Goal: Find specific page/section: Find specific page/section

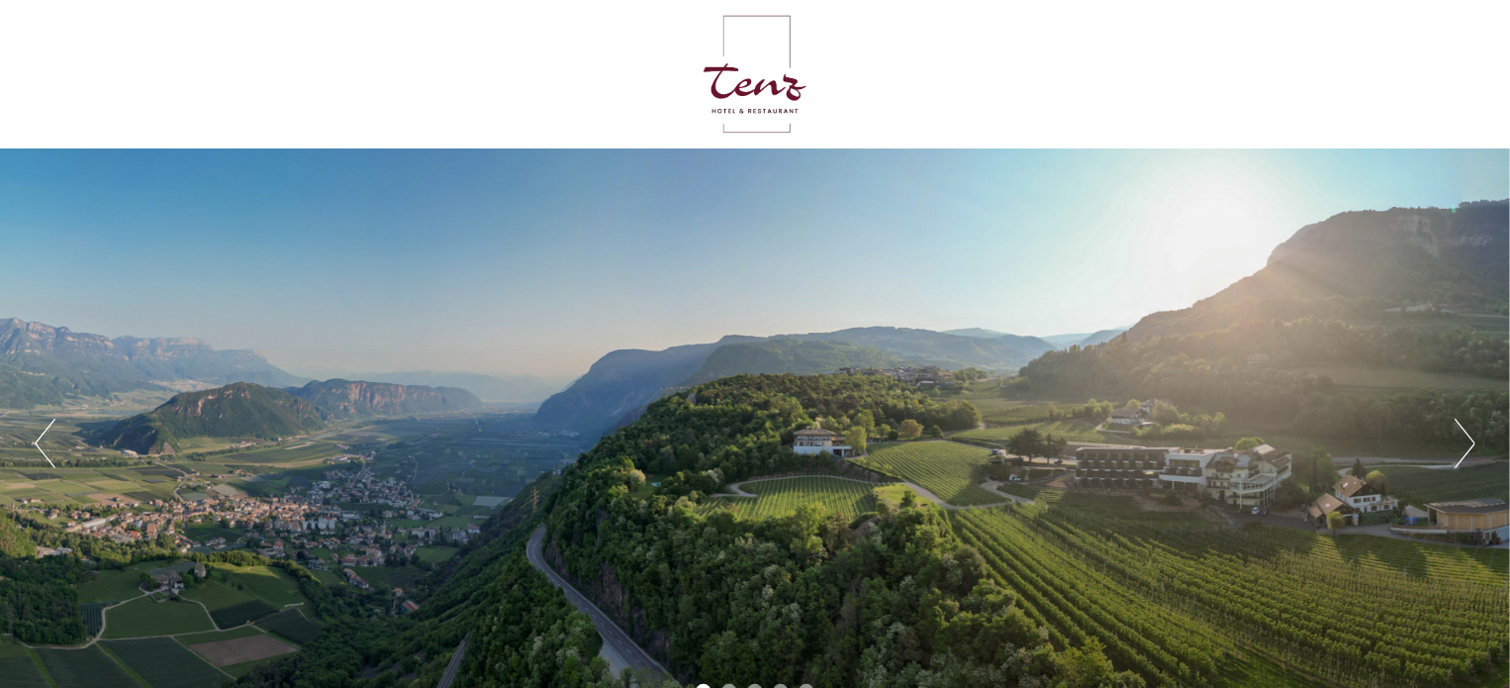
click at [1466, 437] on button "Next" at bounding box center [1464, 442] width 21 height 49
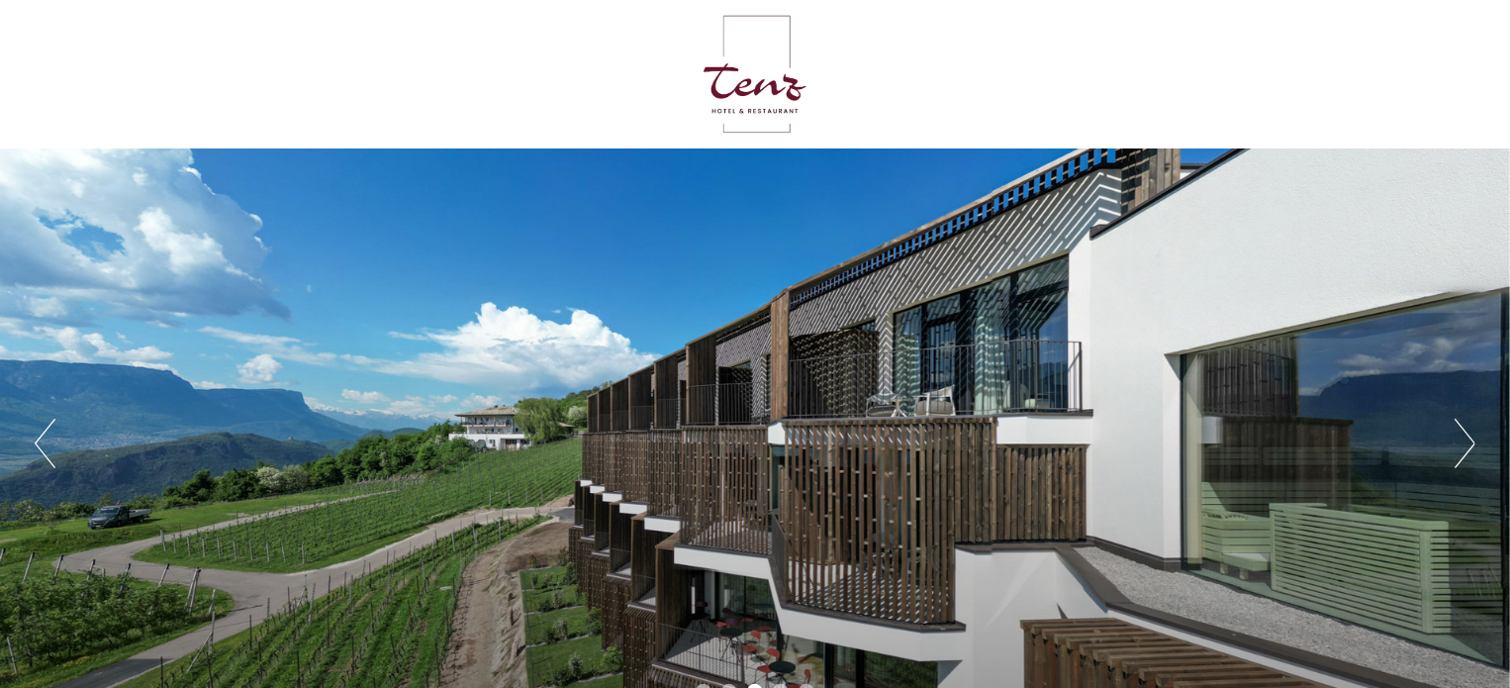
click at [54, 463] on button "Previous" at bounding box center [45, 442] width 21 height 49
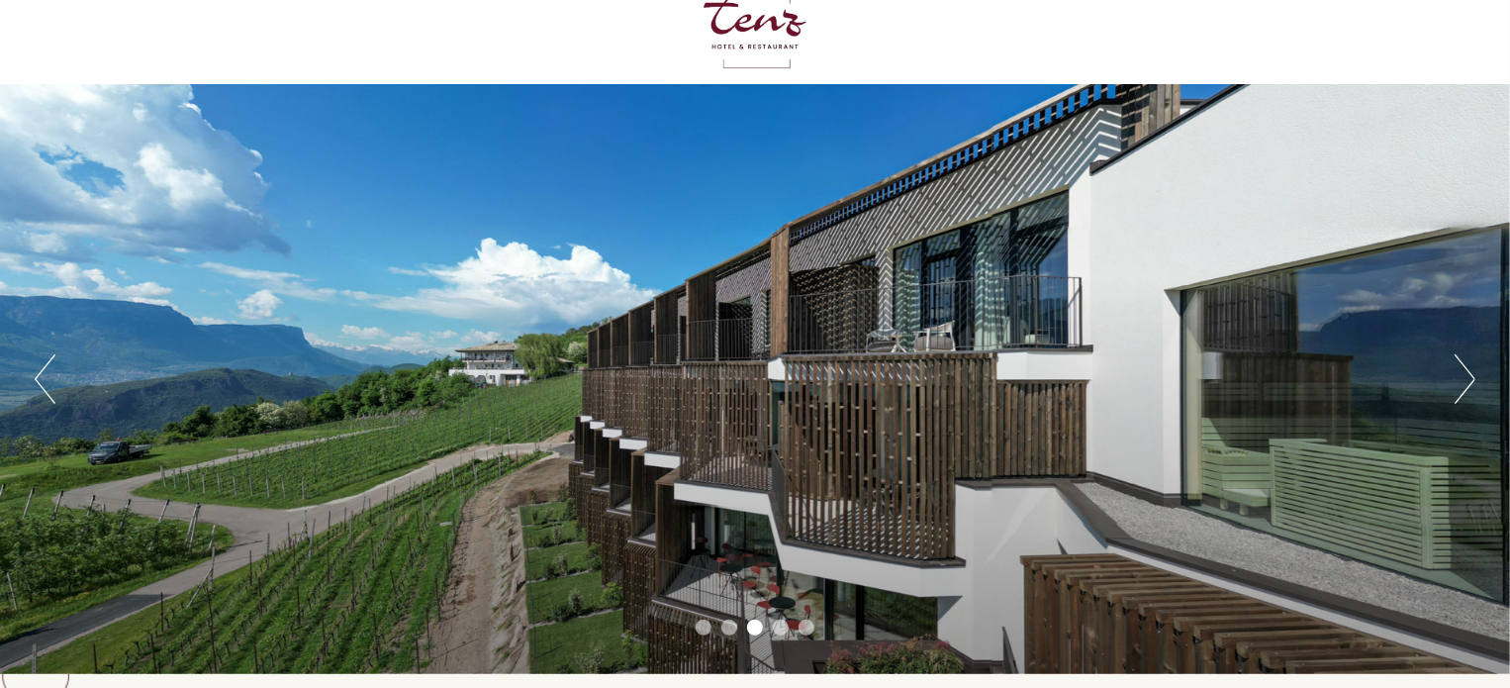
scroll to position [198, 0]
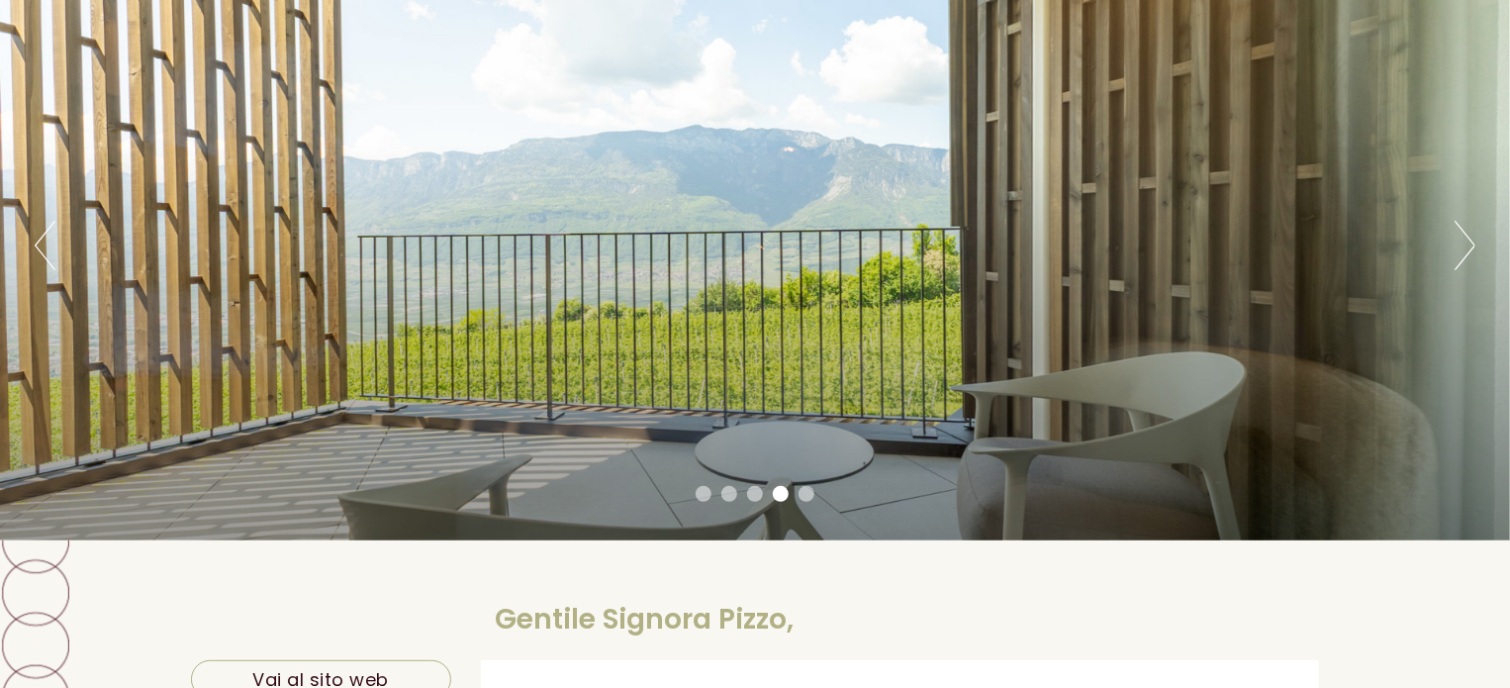
click at [1472, 242] on button "Next" at bounding box center [1464, 245] width 21 height 49
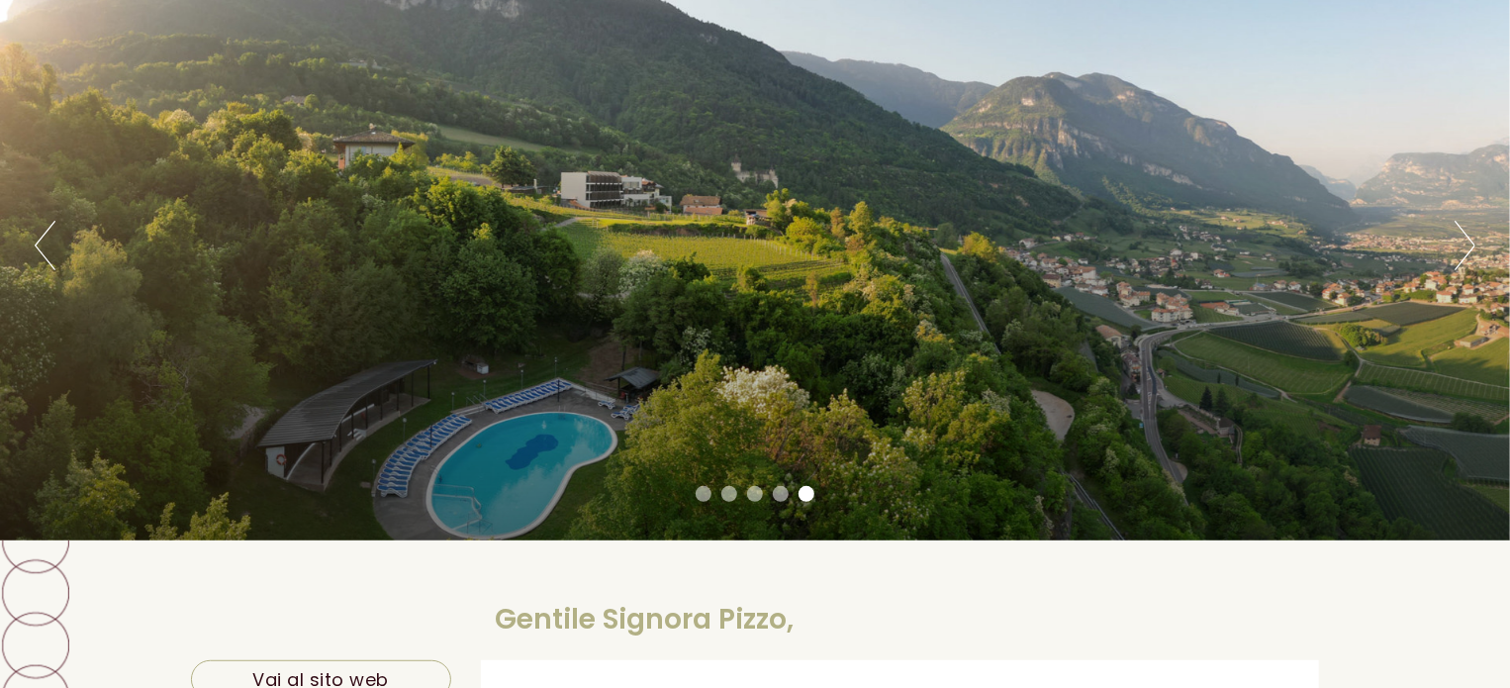
click at [1472, 242] on button "Next" at bounding box center [1464, 245] width 21 height 49
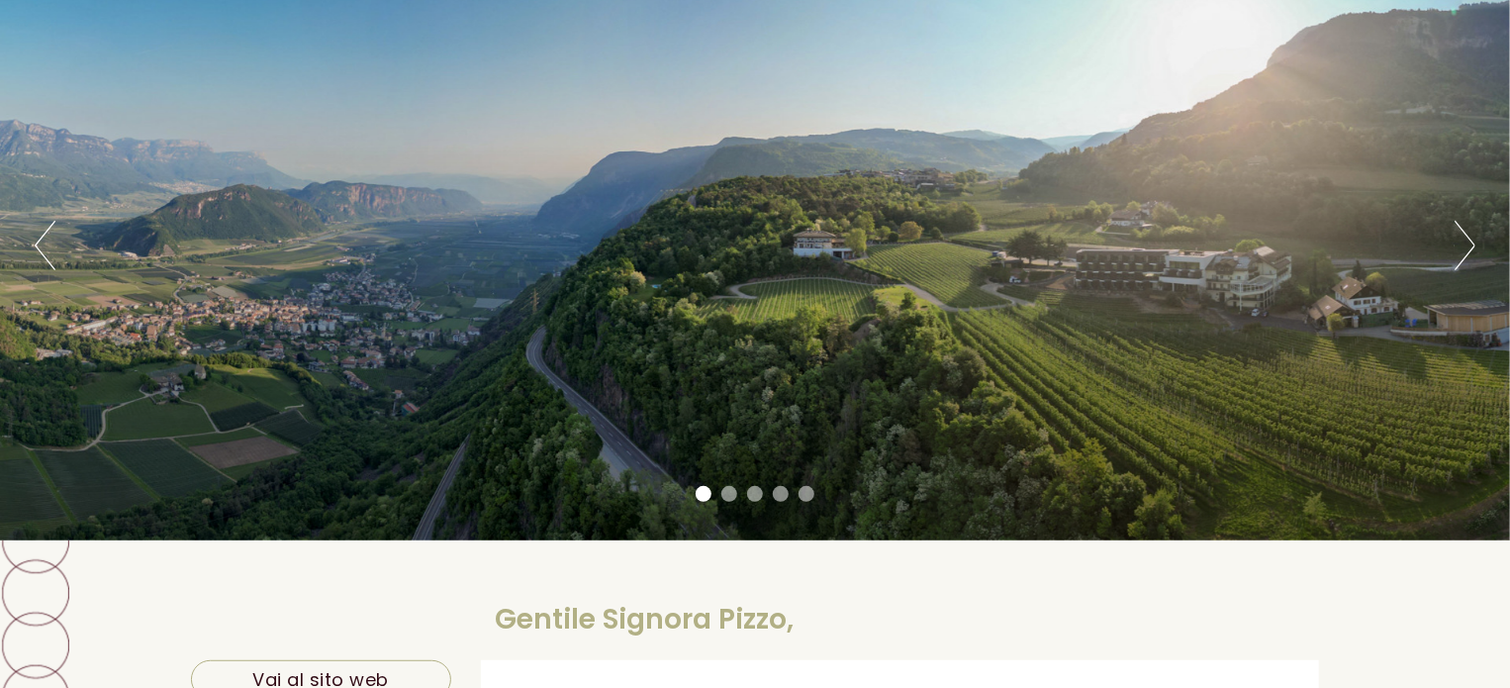
click at [1472, 242] on button "Next" at bounding box center [1464, 245] width 21 height 49
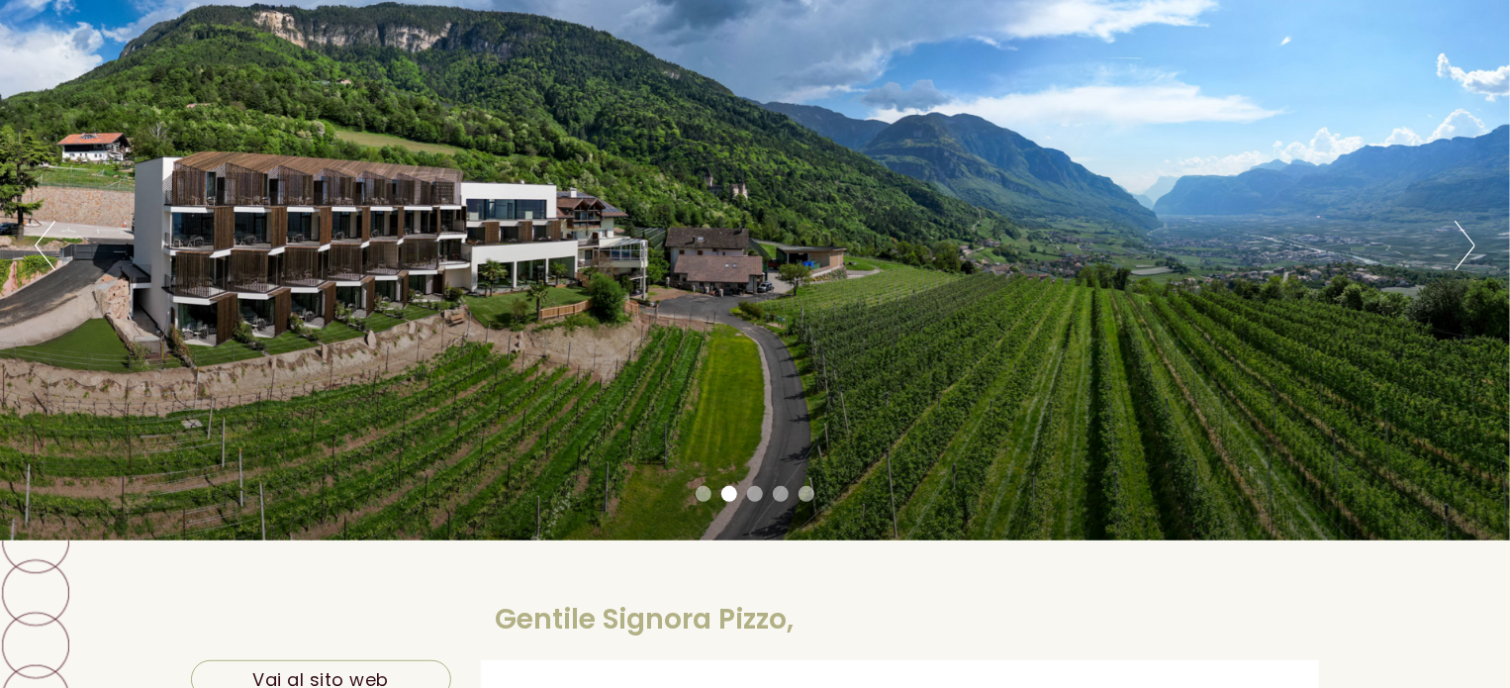
click at [1472, 242] on button "Next" at bounding box center [1464, 245] width 21 height 49
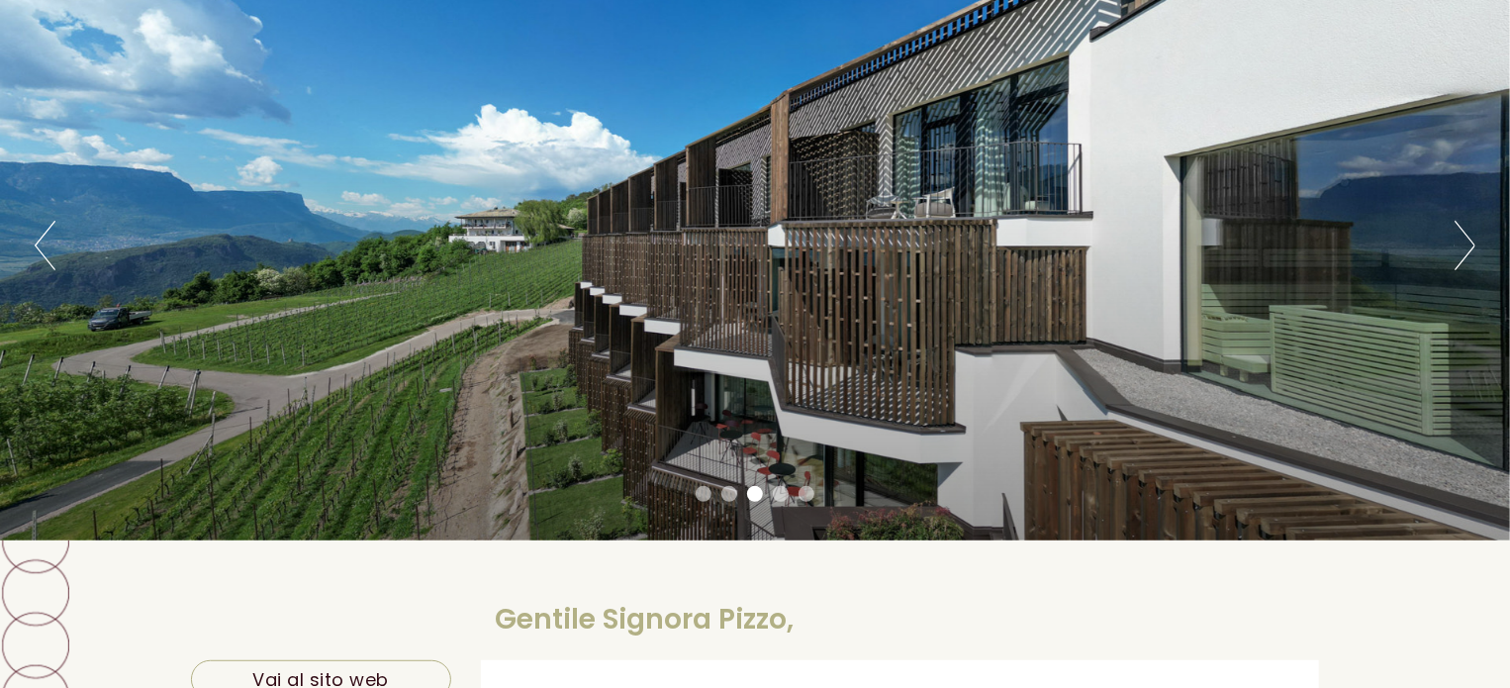
click at [1472, 242] on button "Next" at bounding box center [1464, 245] width 21 height 49
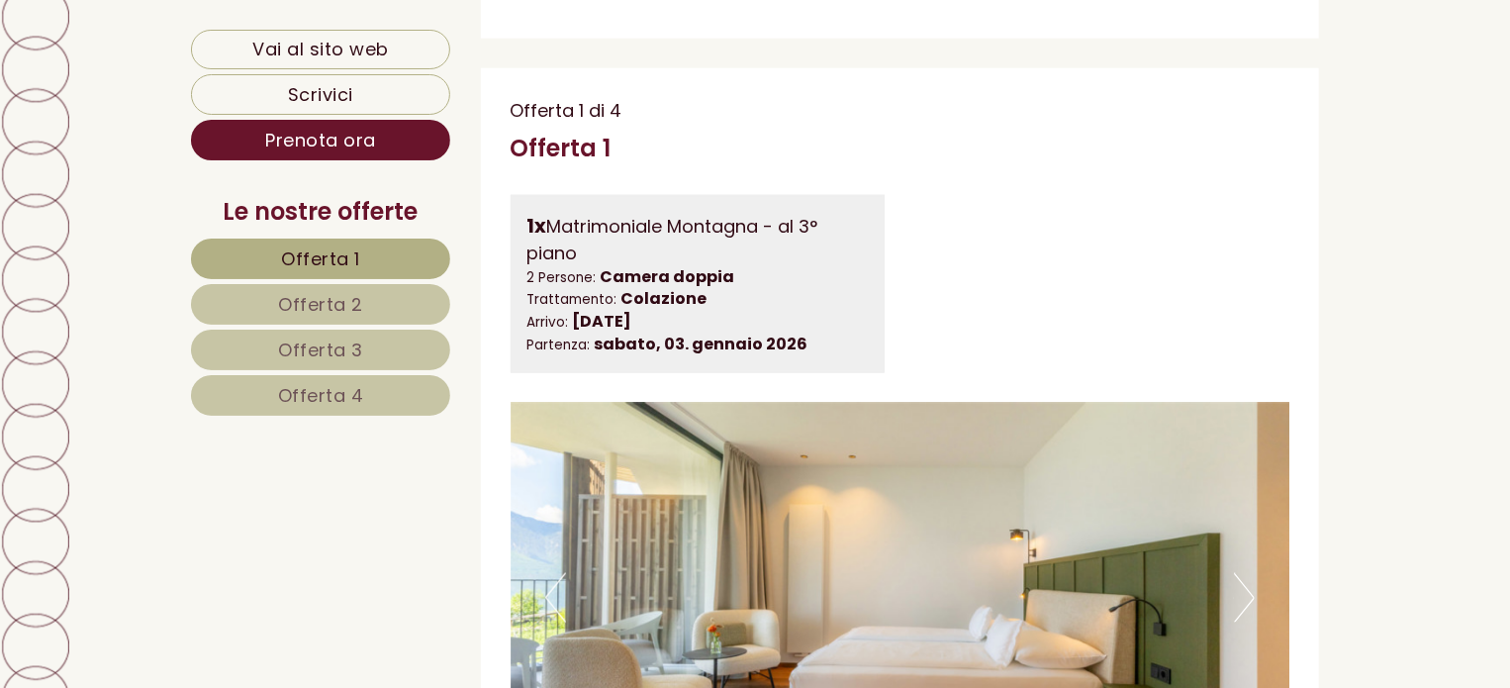
scroll to position [1286, 0]
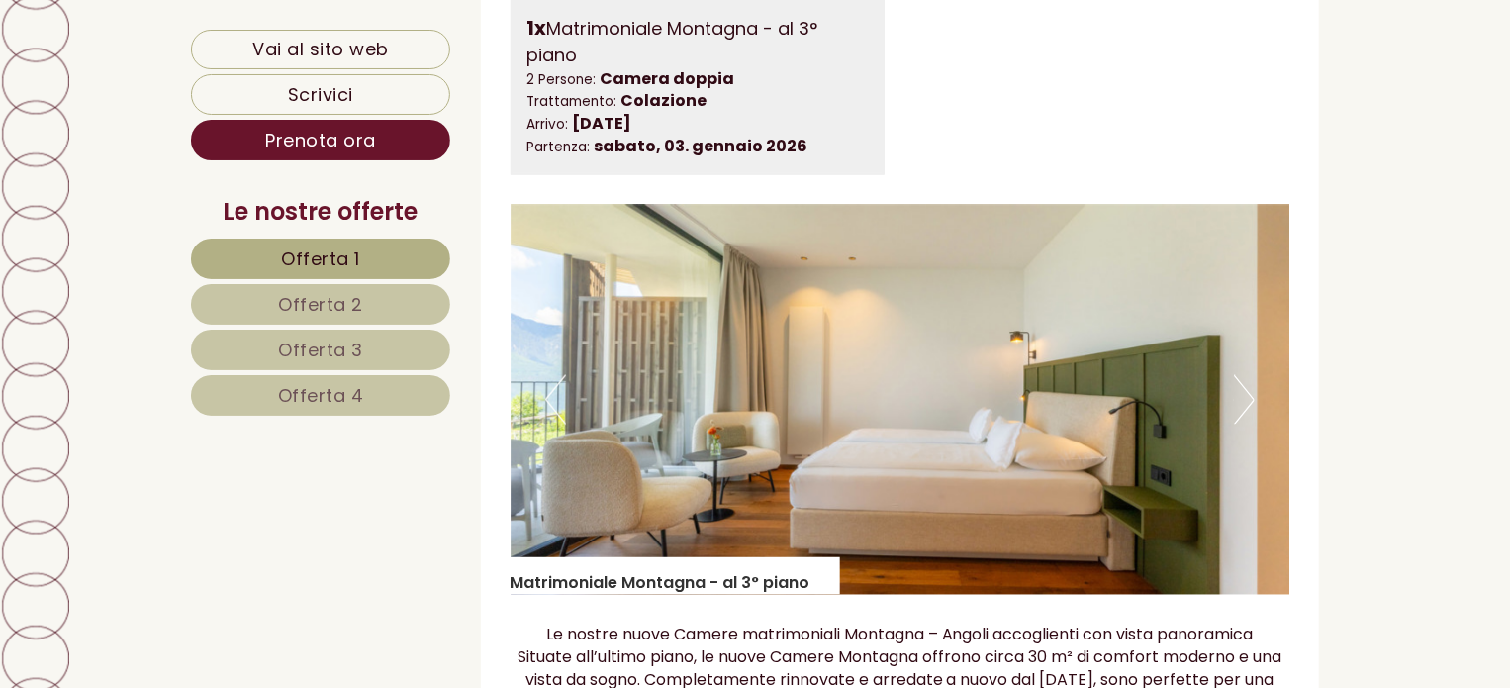
click at [1227, 398] on img at bounding box center [900, 400] width 780 height 390
click at [1243, 400] on button "Next" at bounding box center [1244, 399] width 21 height 49
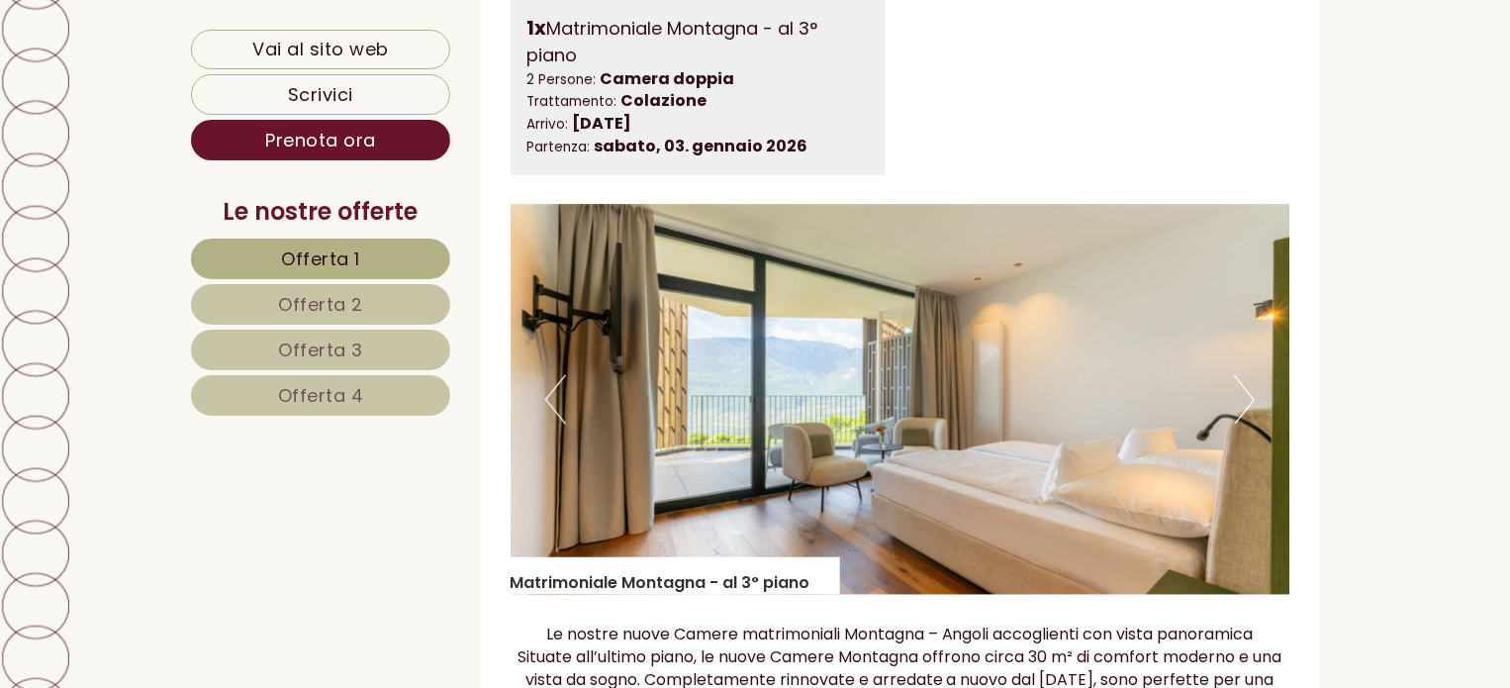
click at [1243, 400] on button "Next" at bounding box center [1244, 399] width 21 height 49
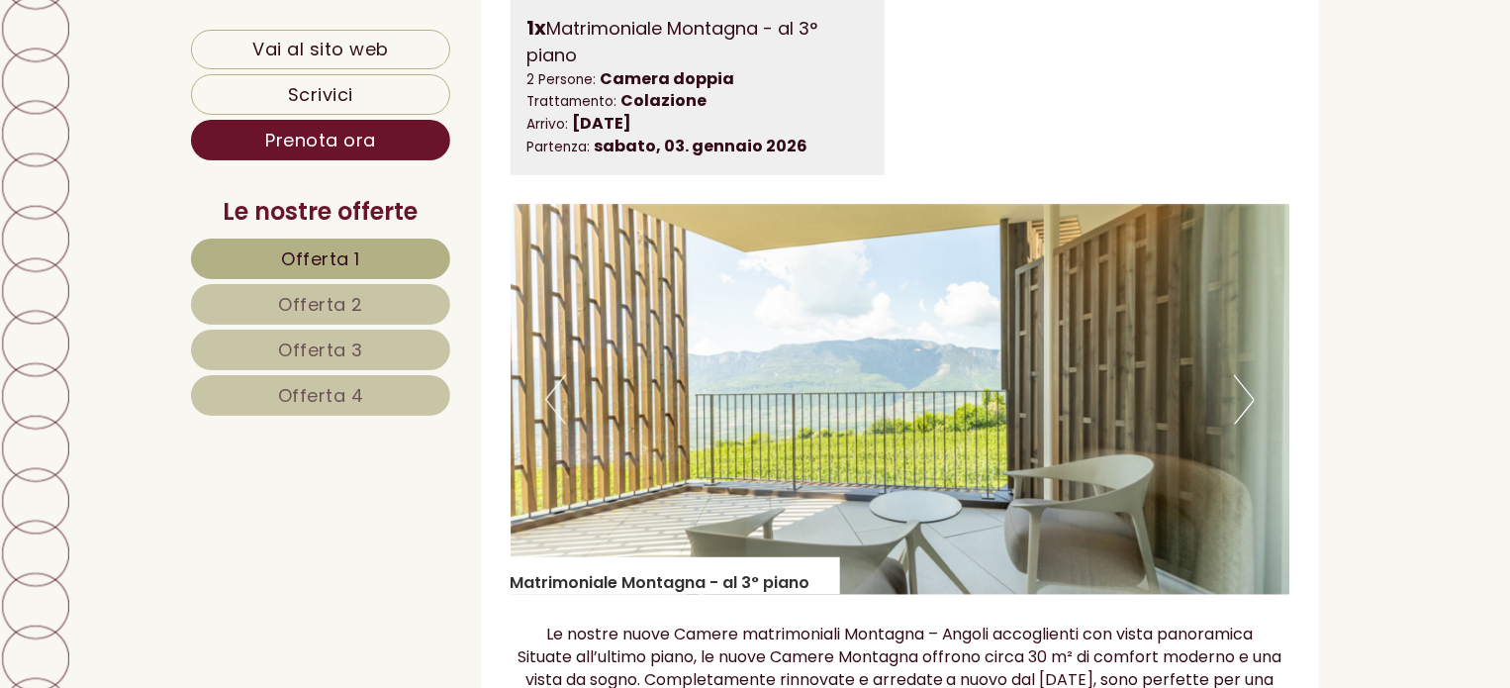
click at [1243, 400] on button "Next" at bounding box center [1244, 399] width 21 height 49
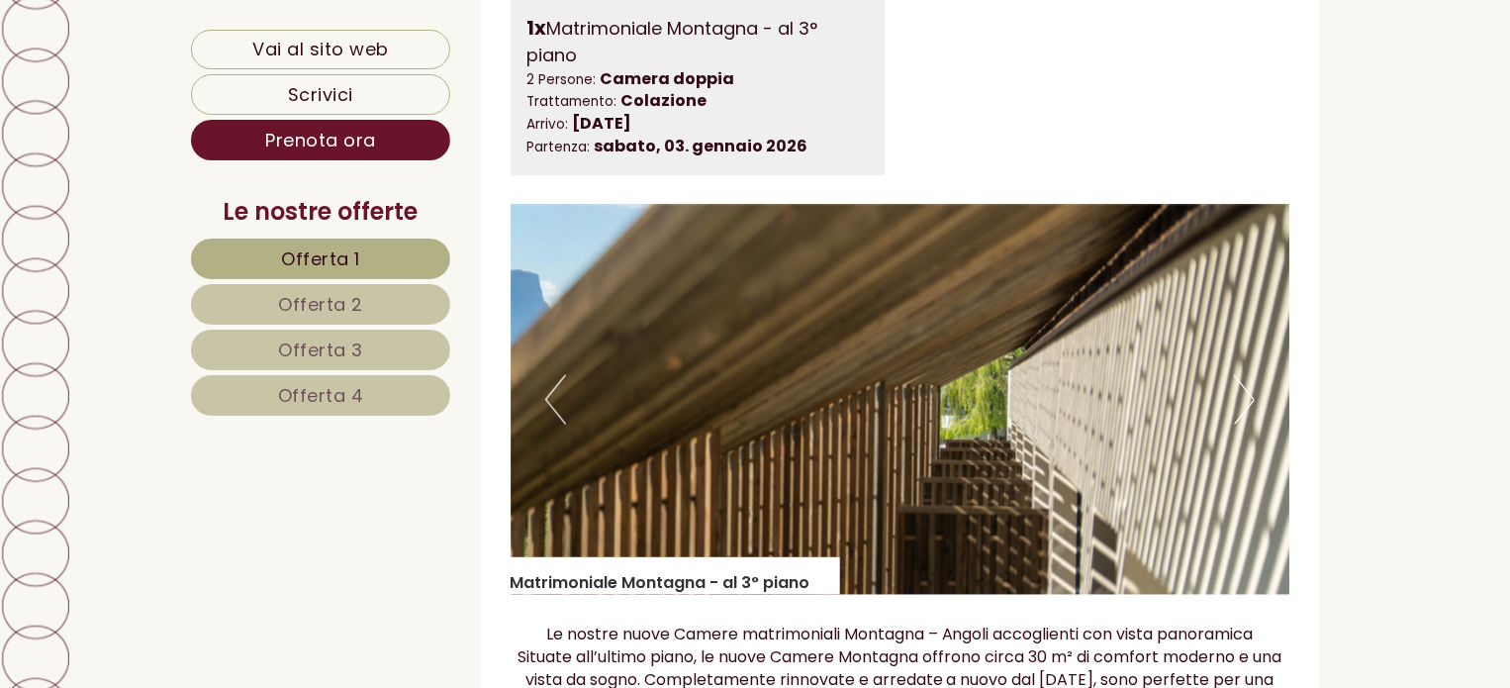
click at [1243, 400] on button "Next" at bounding box center [1244, 399] width 21 height 49
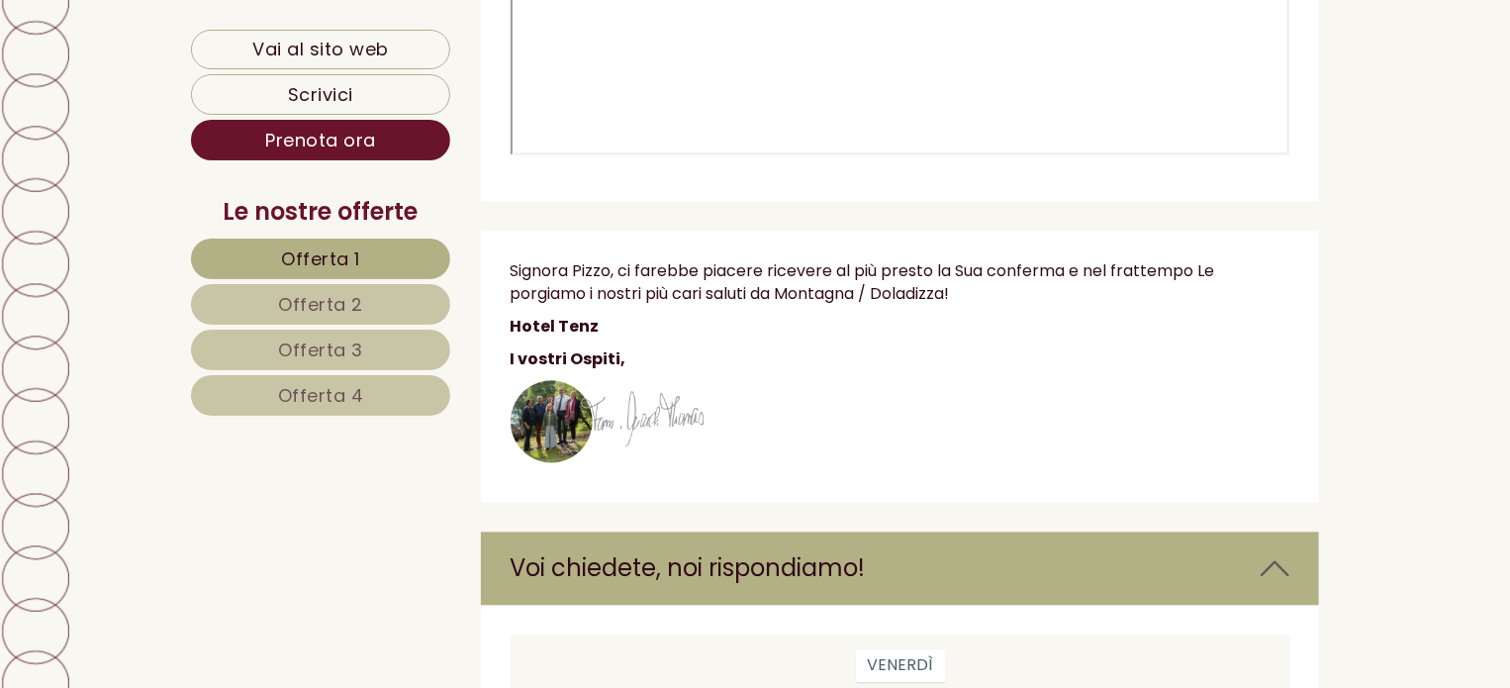
scroll to position [9378, 0]
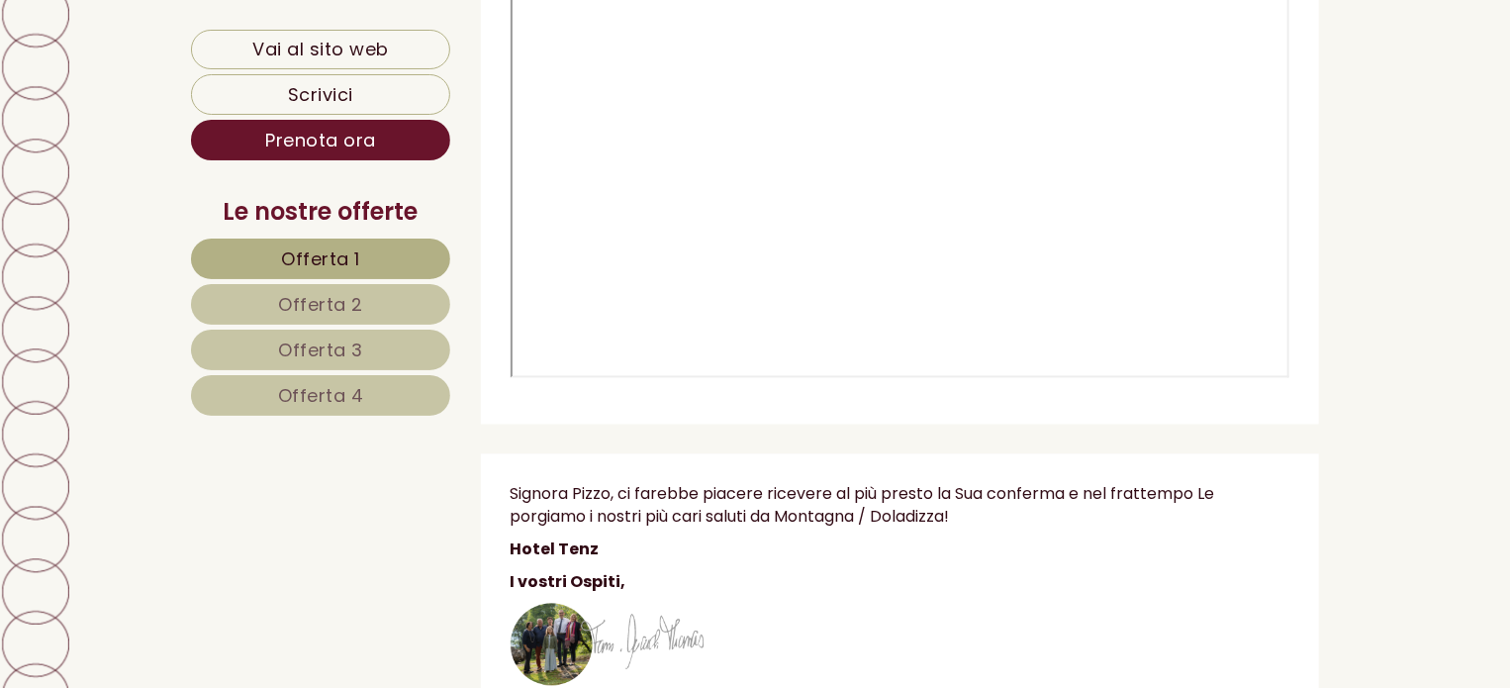
click at [367, 403] on link "Offerta 4" at bounding box center [320, 395] width 259 height 41
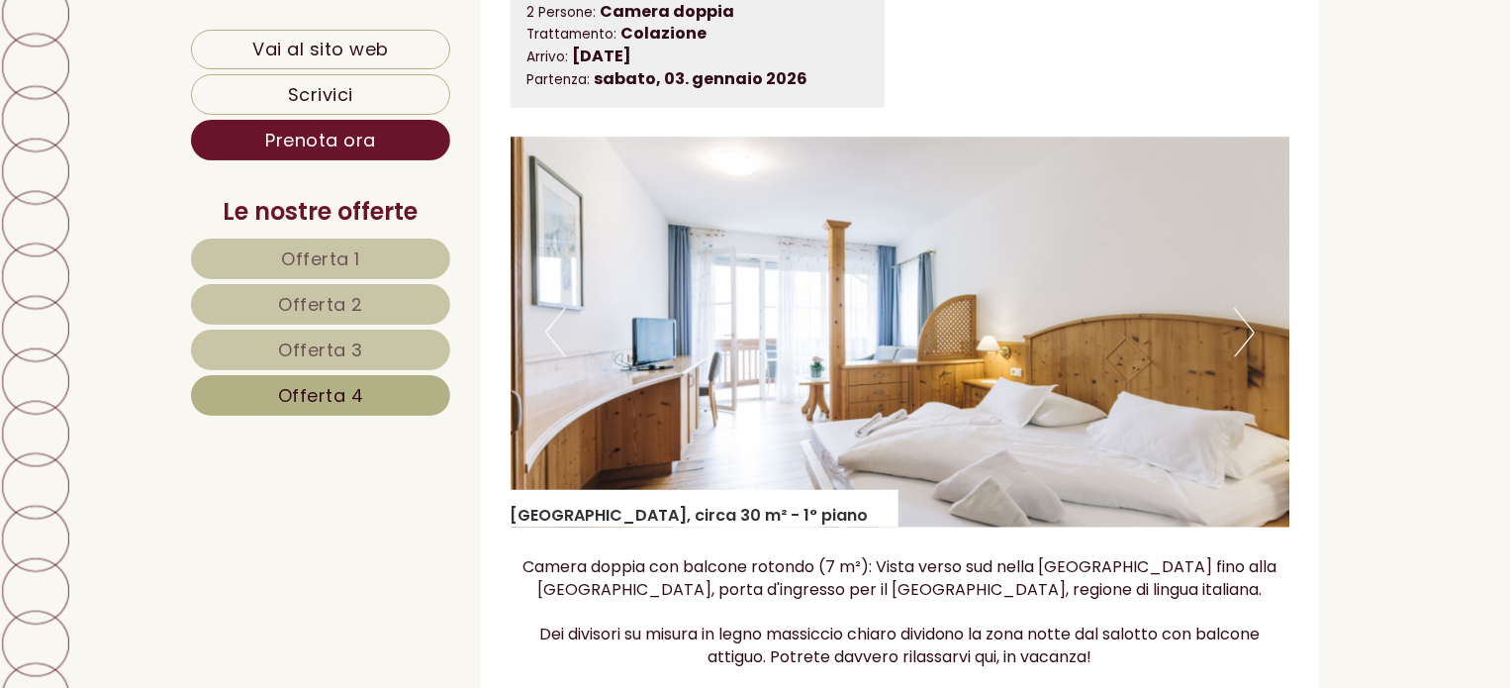
scroll to position [1355, 0]
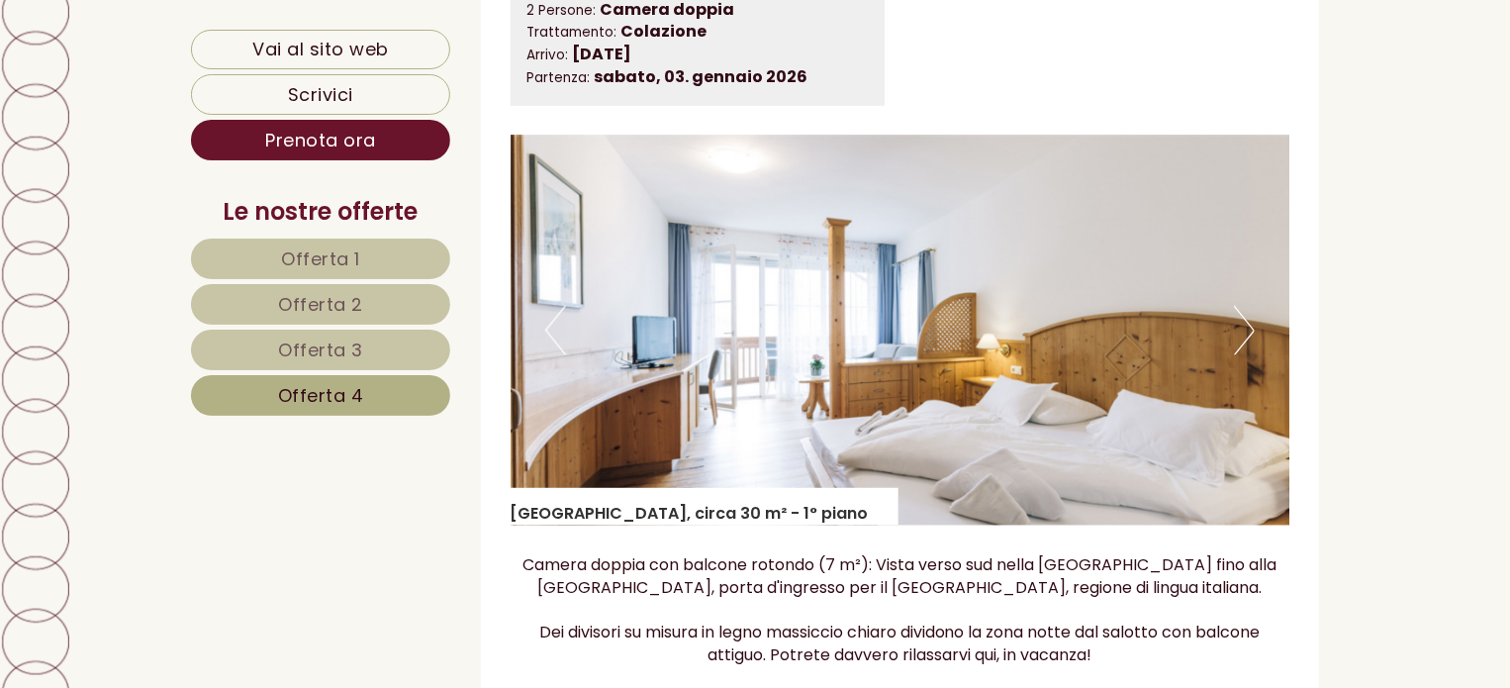
click at [1246, 341] on button "Next" at bounding box center [1244, 330] width 21 height 49
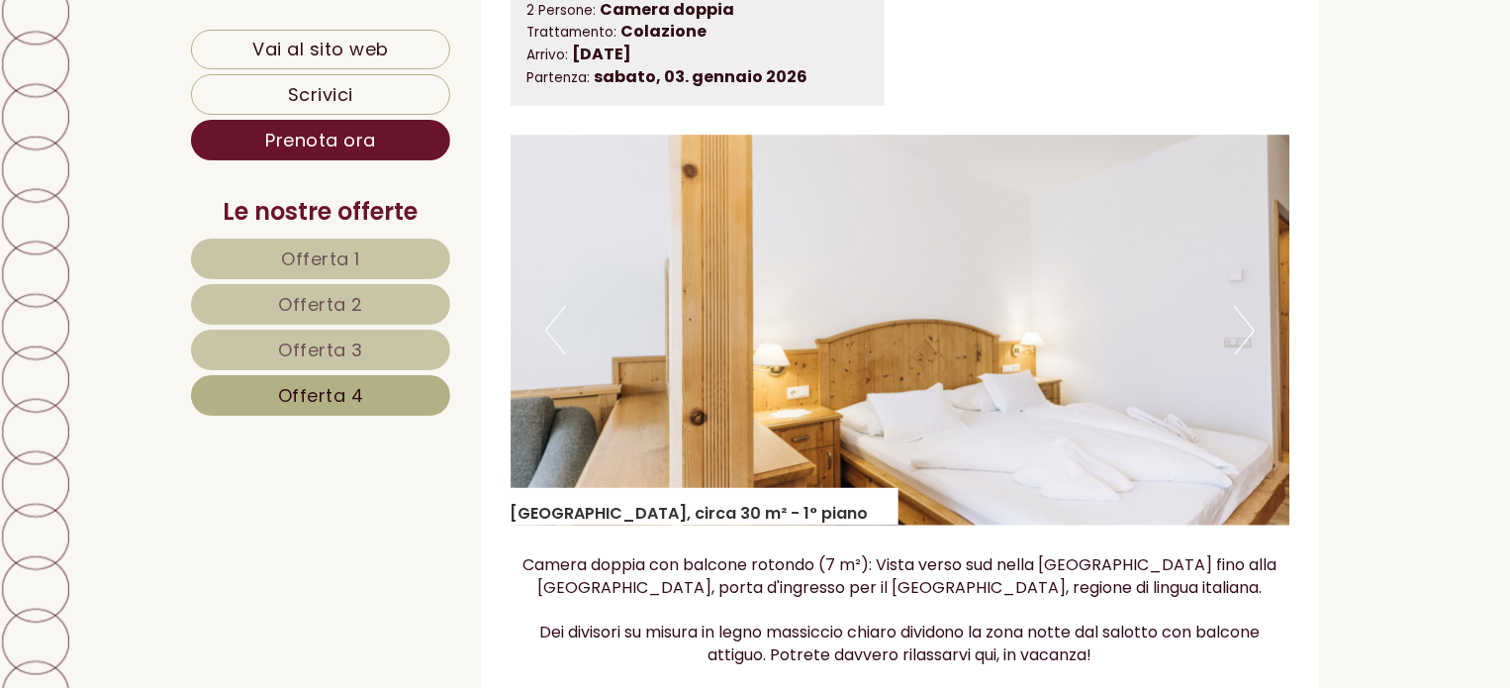
click at [1246, 341] on button "Next" at bounding box center [1244, 330] width 21 height 49
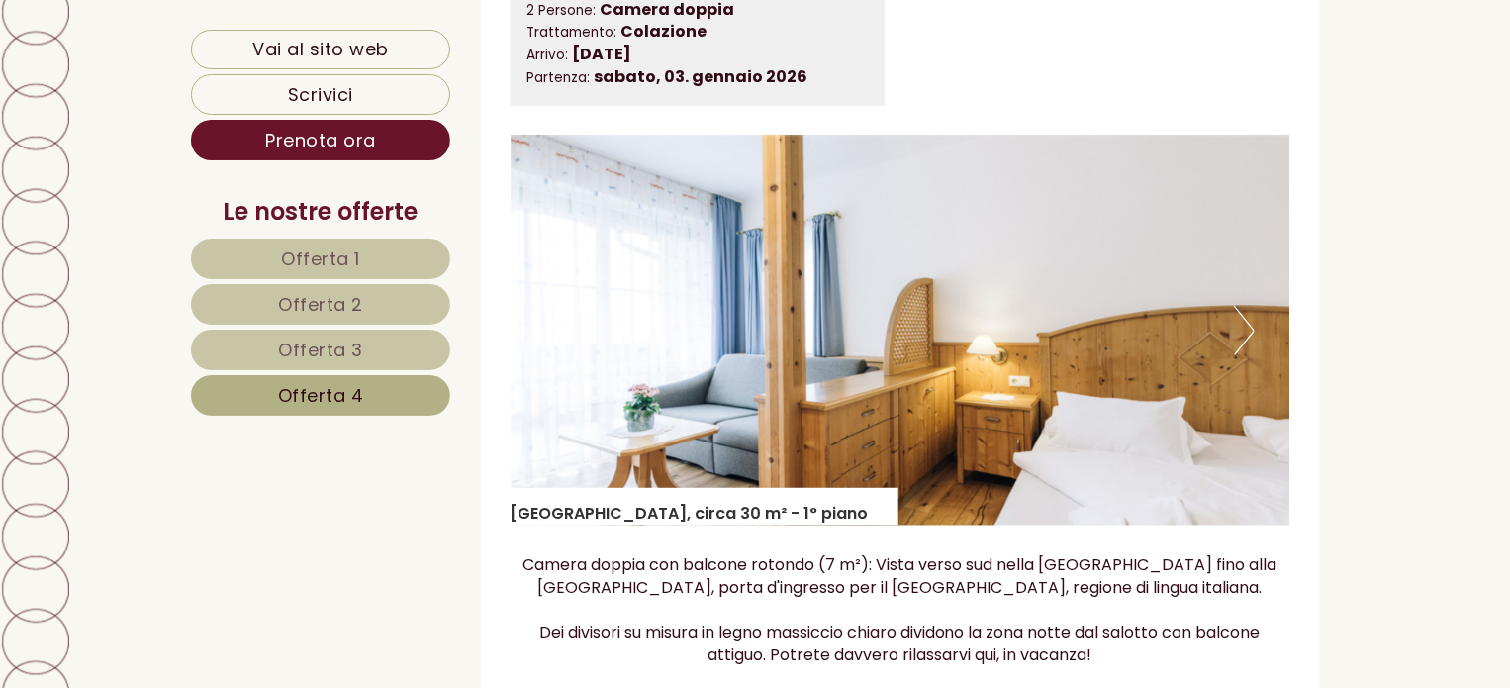
click at [1246, 341] on button "Next" at bounding box center [1244, 330] width 21 height 49
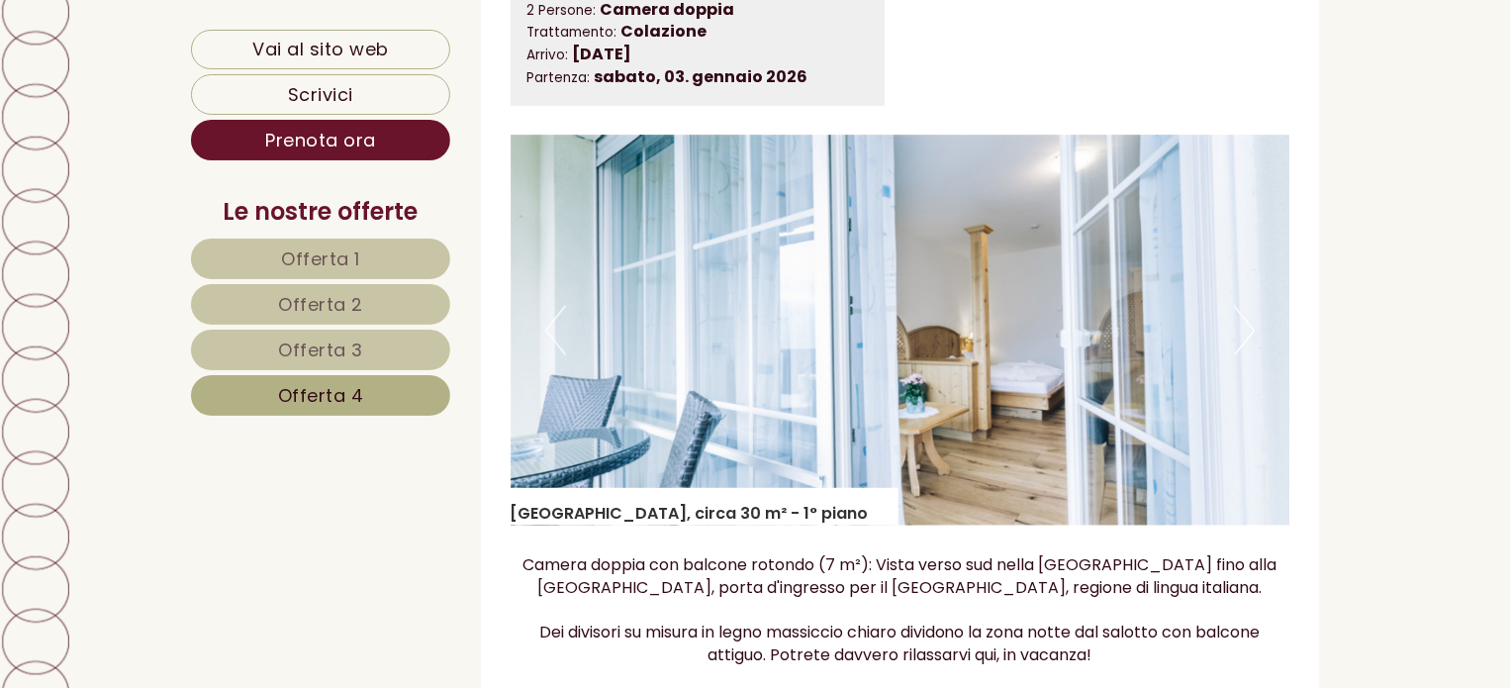
click at [1246, 341] on button "Next" at bounding box center [1244, 330] width 21 height 49
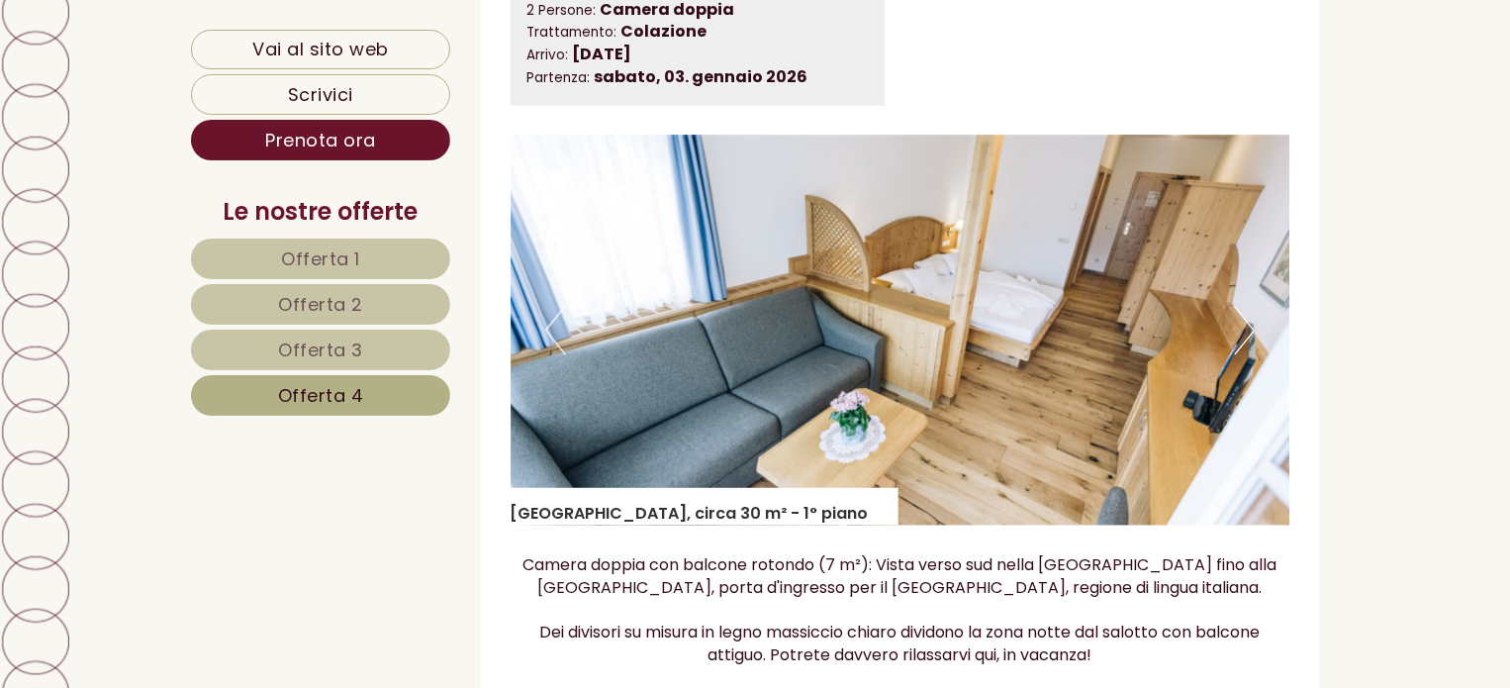
click at [1246, 341] on button "Next" at bounding box center [1244, 330] width 21 height 49
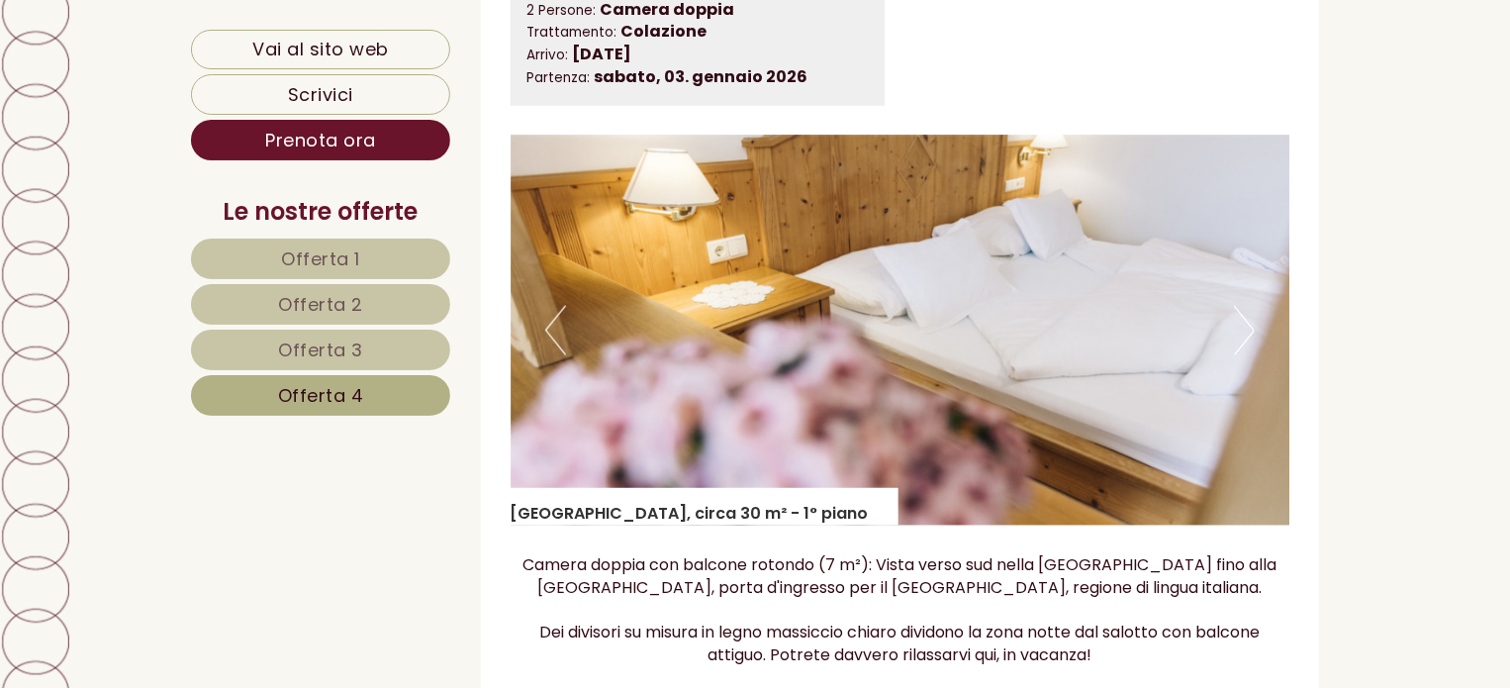
click at [1246, 341] on button "Next" at bounding box center [1244, 330] width 21 height 49
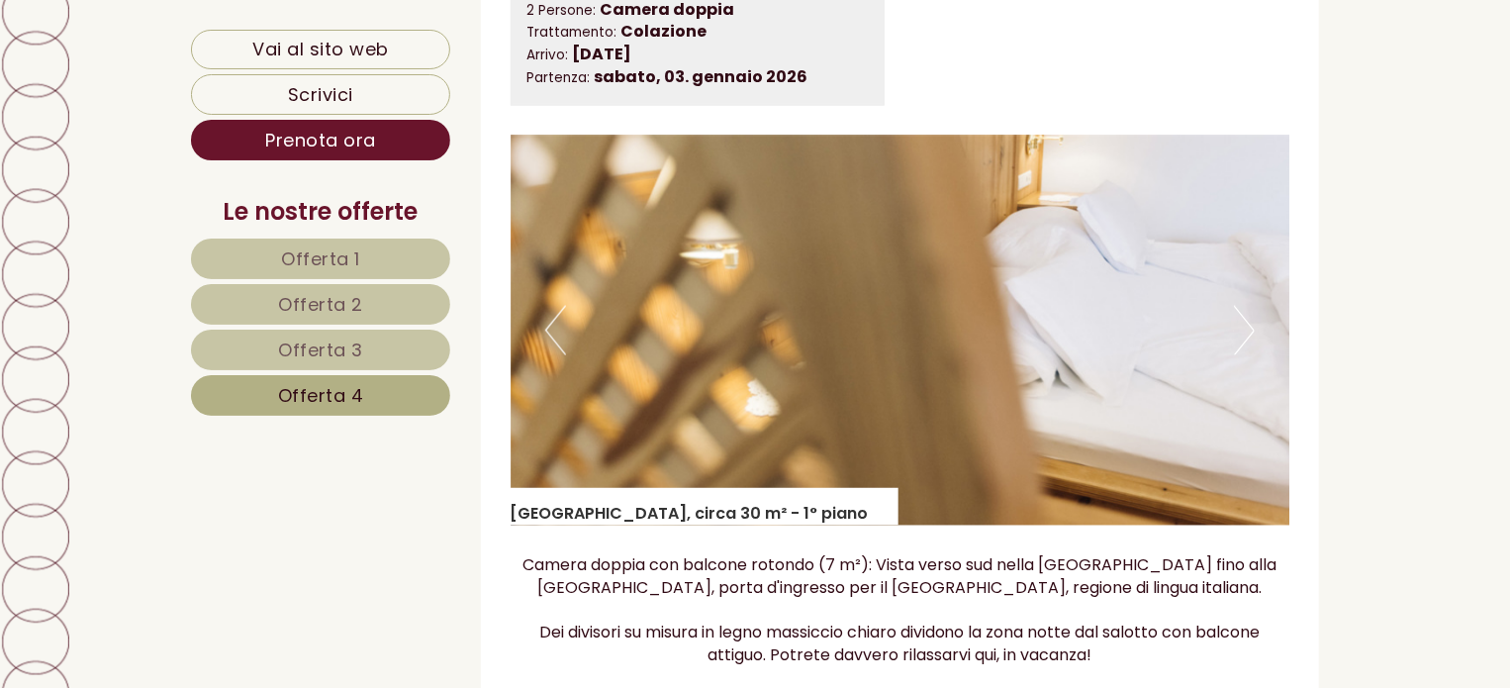
click at [1246, 341] on button "Next" at bounding box center [1244, 330] width 21 height 49
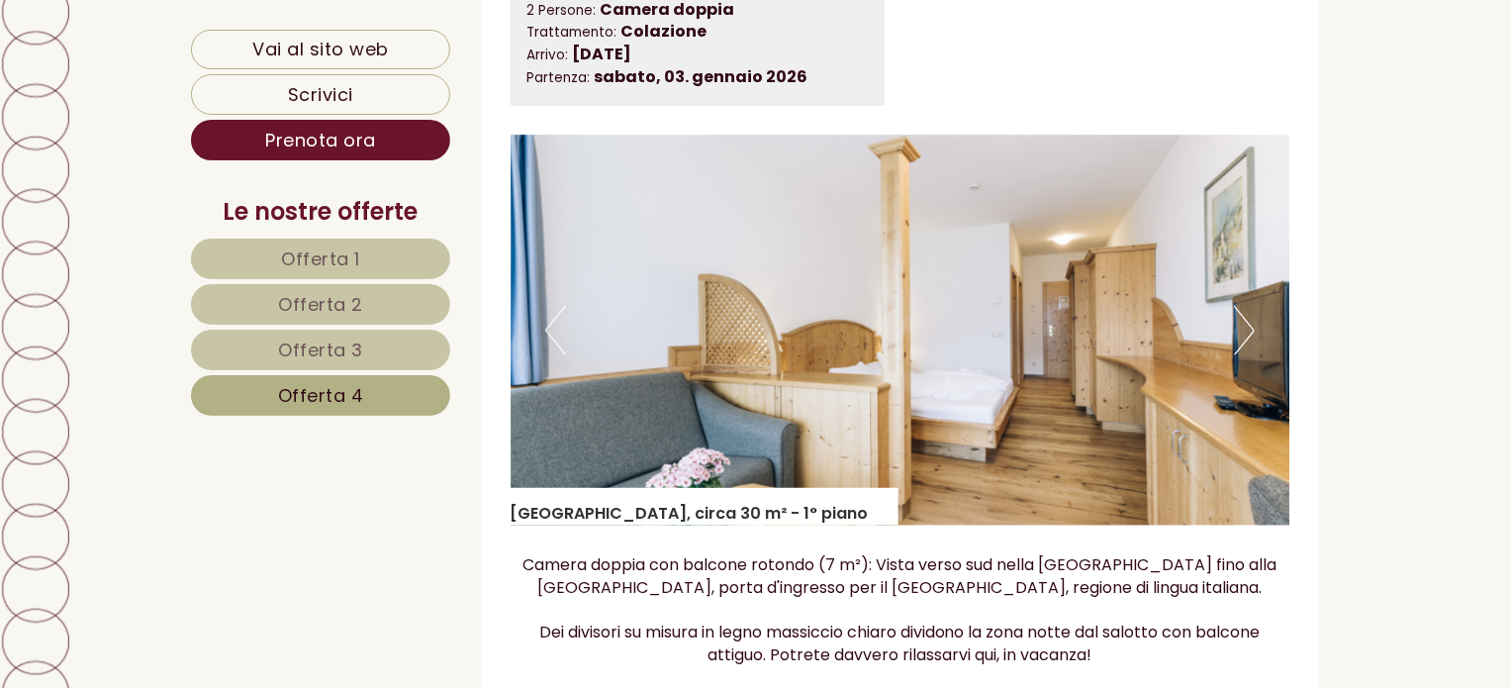
click at [1246, 341] on button "Next" at bounding box center [1244, 330] width 21 height 49
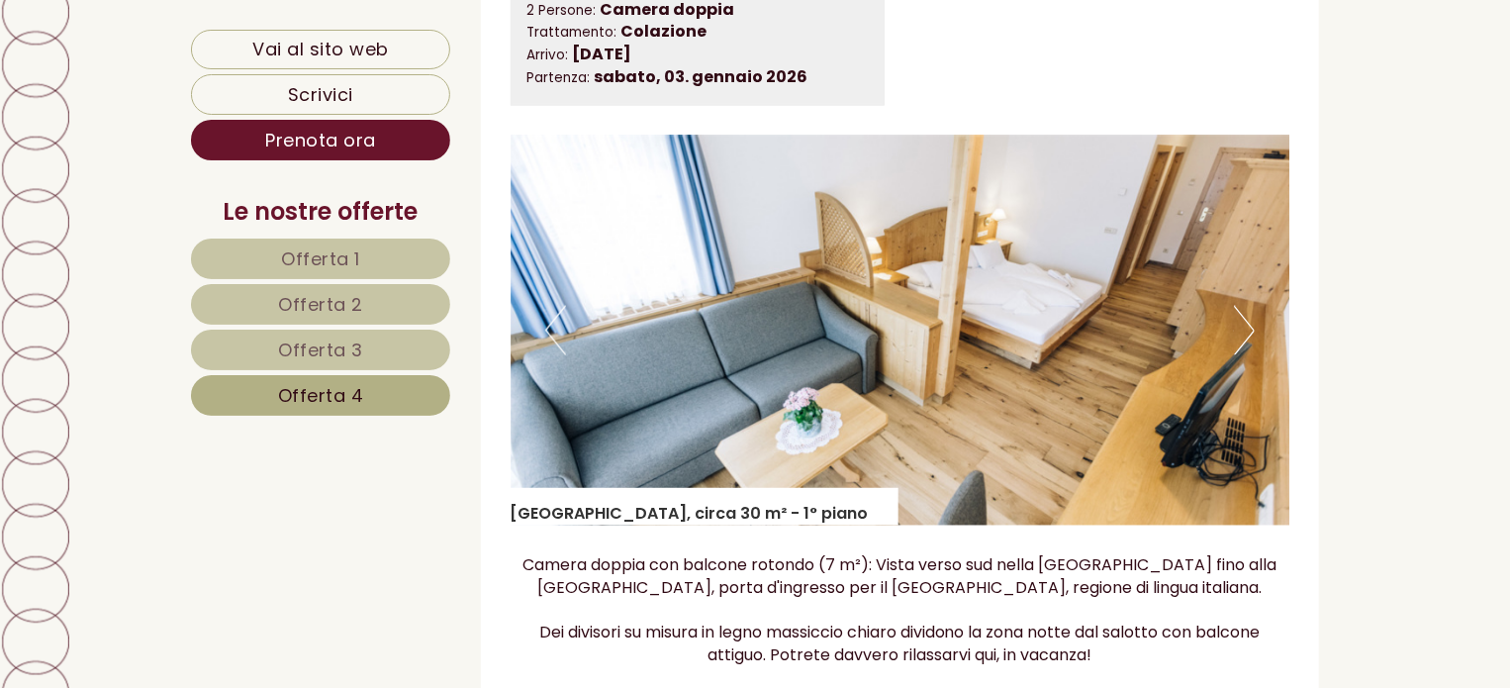
click at [1246, 341] on button "Next" at bounding box center [1244, 330] width 21 height 49
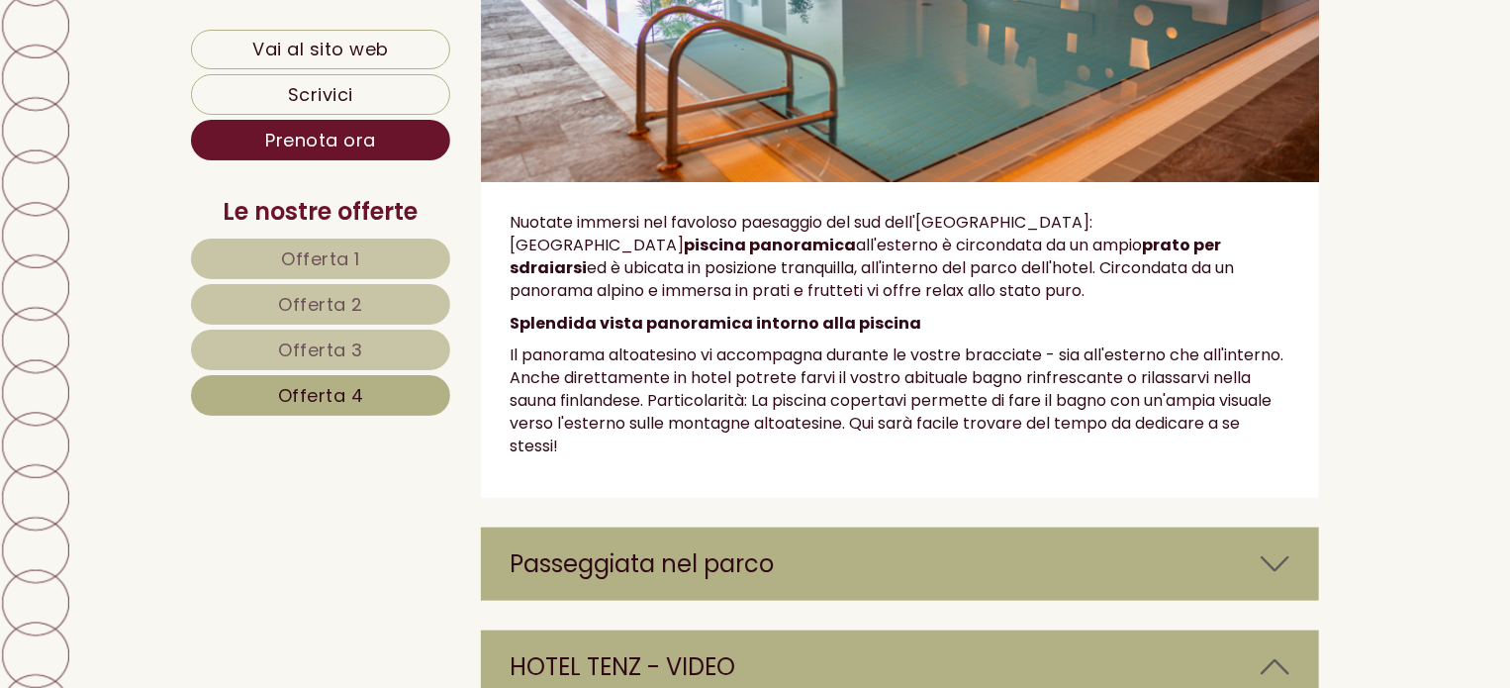
scroll to position [4946, 0]
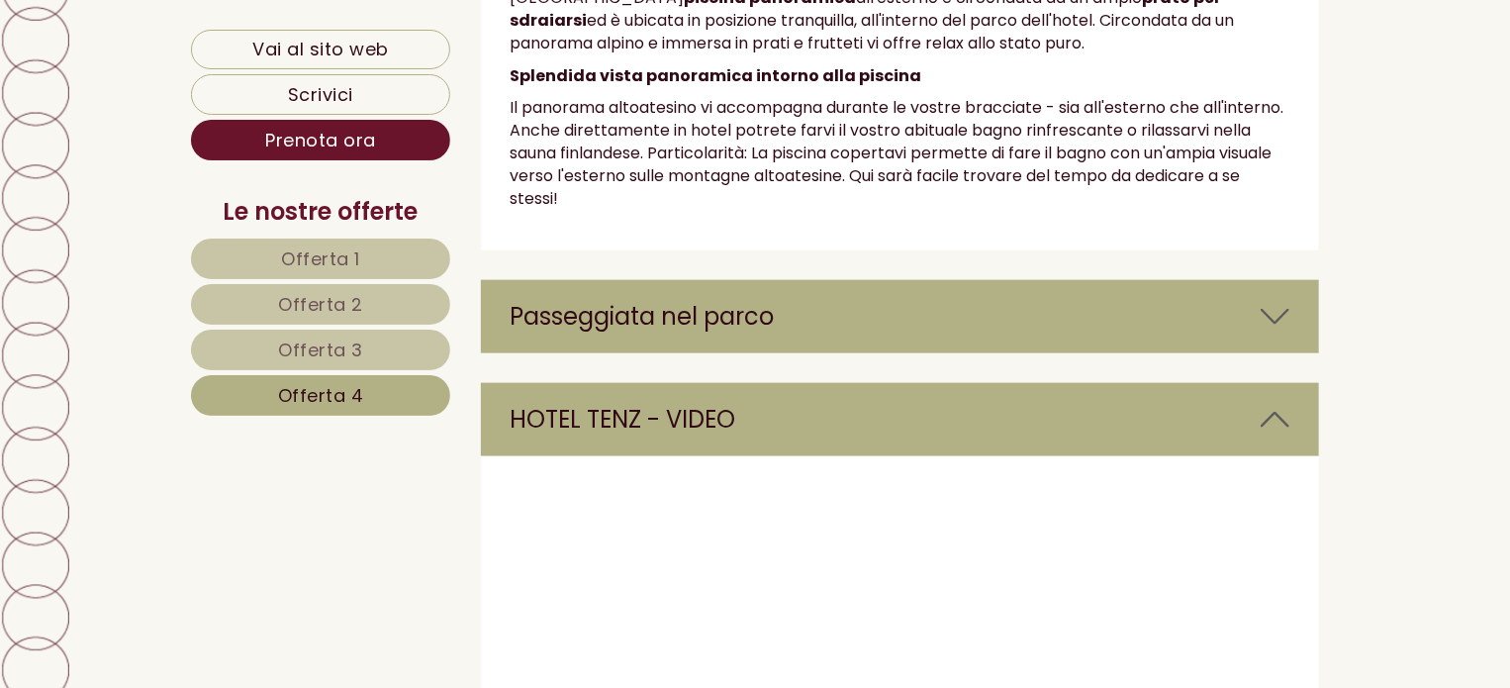
click at [371, 397] on link "Offerta 4" at bounding box center [320, 395] width 259 height 41
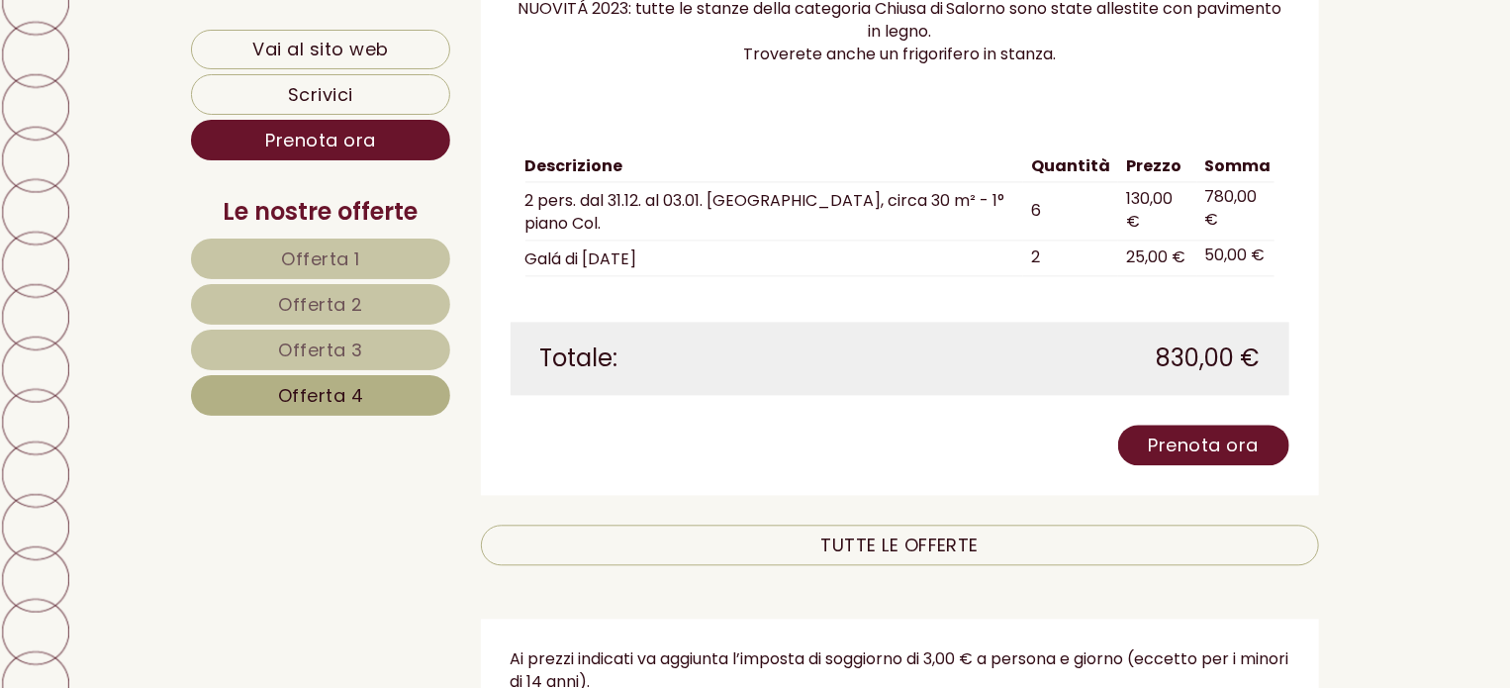
scroll to position [1949, 0]
